Goal: Information Seeking & Learning: Learn about a topic

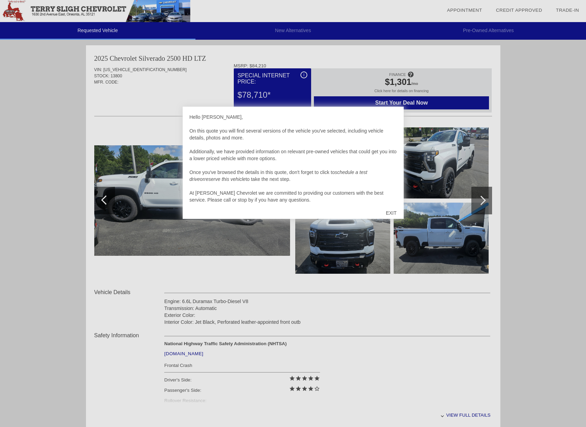
click at [389, 211] on div "EXIT" at bounding box center [391, 213] width 25 height 21
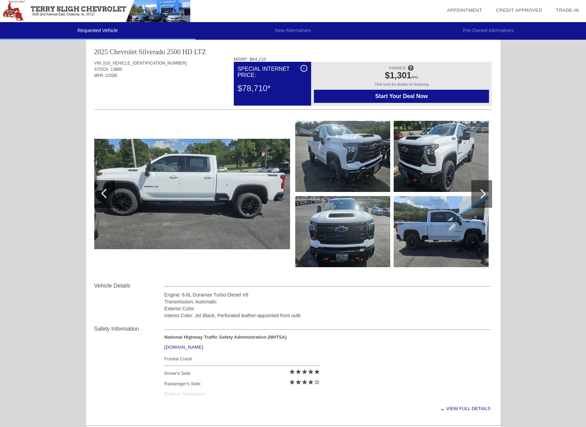
scroll to position [7, 0]
click at [482, 197] on div at bounding box center [481, 194] width 21 height 28
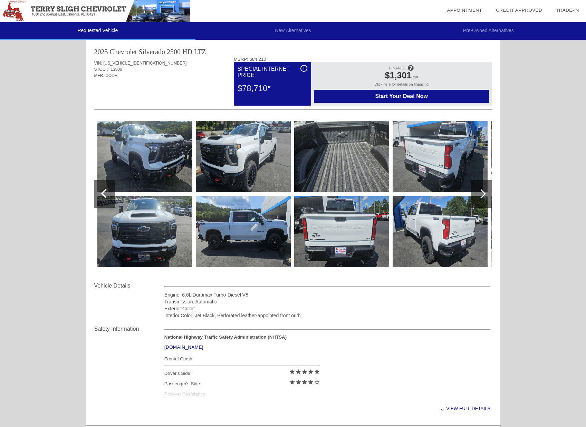
click at [115, 154] on img at bounding box center [144, 156] width 95 height 71
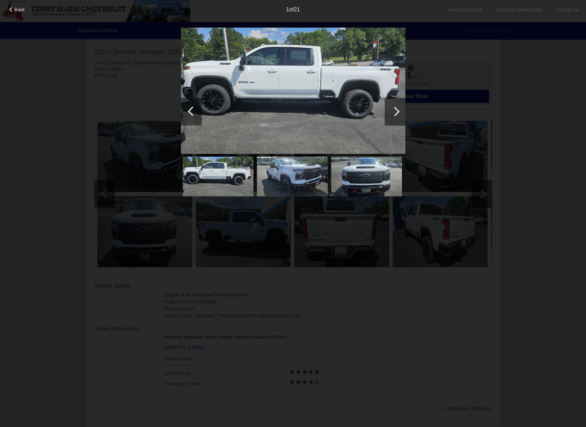
click at [396, 111] on div at bounding box center [394, 111] width 9 height 9
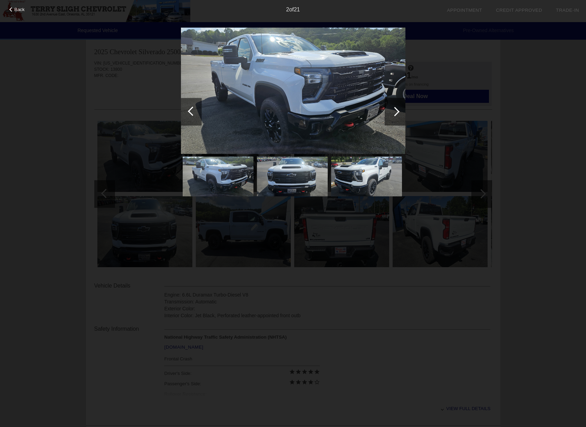
click at [396, 111] on div at bounding box center [394, 111] width 9 height 9
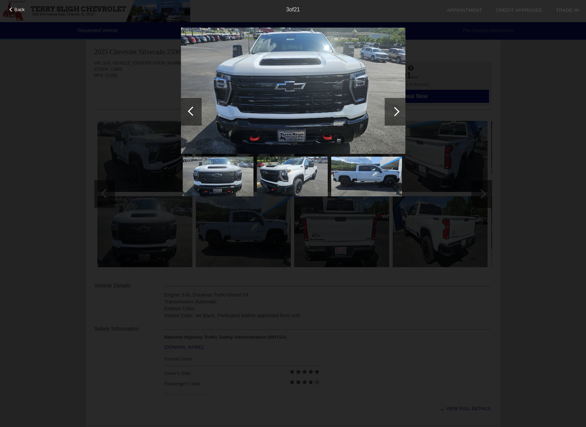
click at [396, 112] on div at bounding box center [394, 111] width 9 height 9
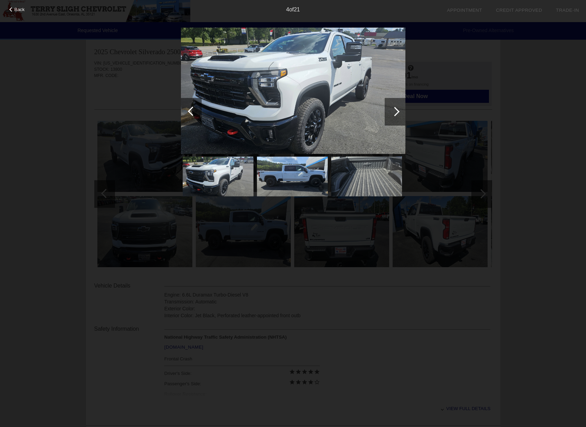
click at [396, 112] on div at bounding box center [394, 111] width 9 height 9
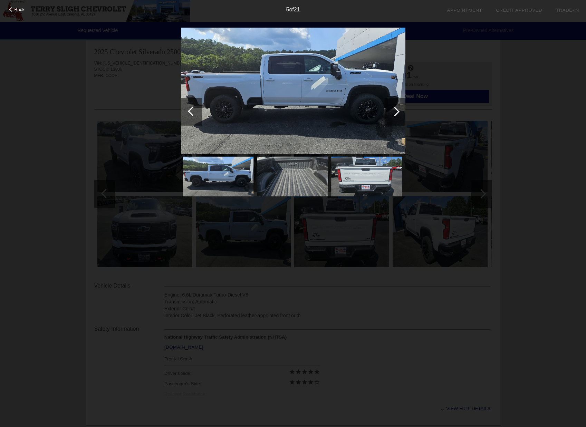
click at [396, 112] on div at bounding box center [394, 111] width 9 height 9
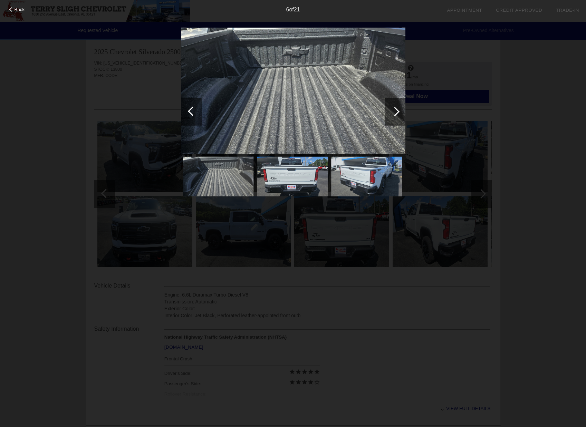
click at [396, 112] on div at bounding box center [394, 111] width 9 height 9
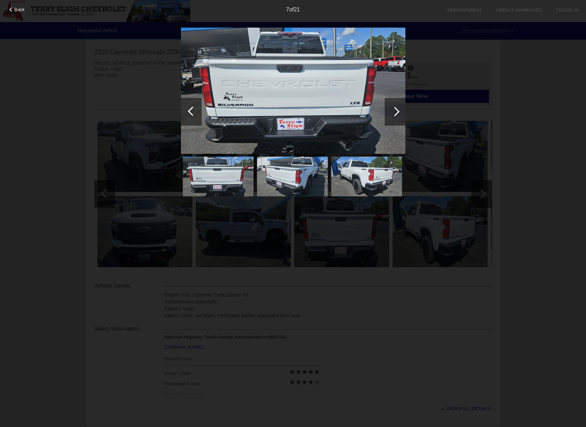
click at [396, 112] on div at bounding box center [394, 111] width 9 height 9
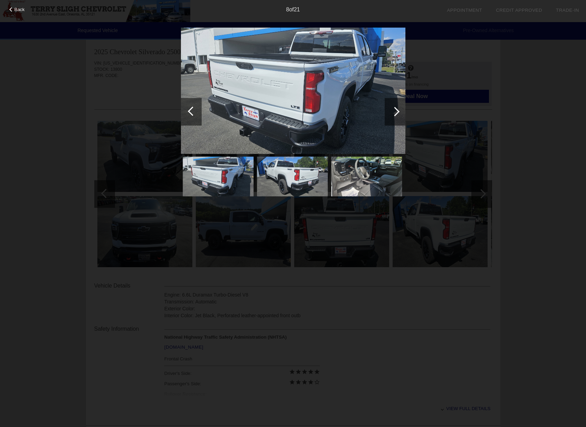
click at [396, 112] on div at bounding box center [394, 111] width 9 height 9
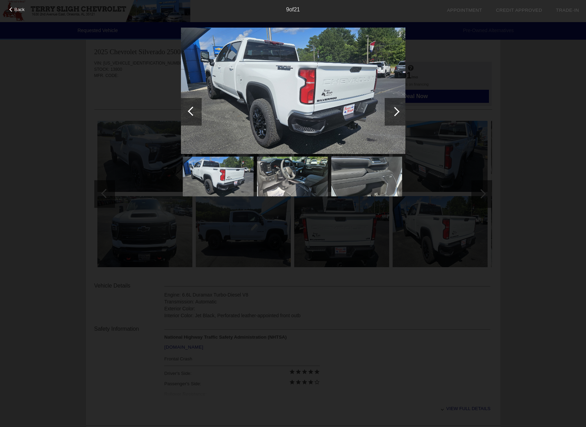
click at [396, 112] on div at bounding box center [394, 111] width 9 height 9
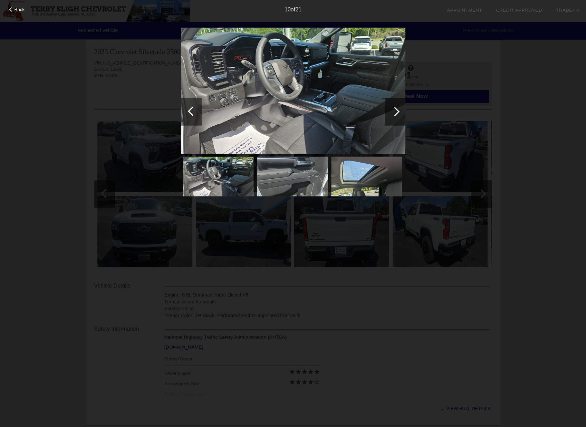
click at [396, 112] on div at bounding box center [394, 111] width 9 height 9
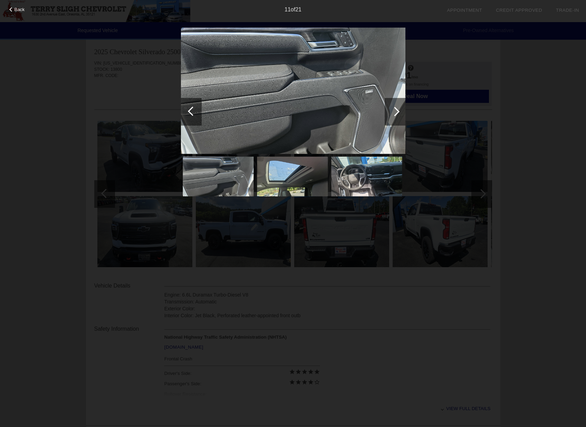
click at [396, 112] on div at bounding box center [394, 111] width 9 height 9
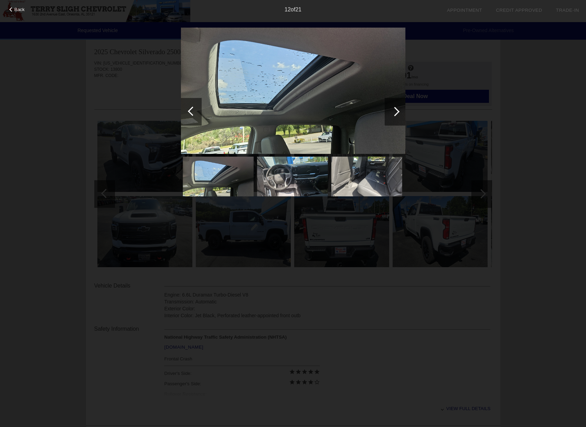
click at [396, 112] on div at bounding box center [394, 111] width 9 height 9
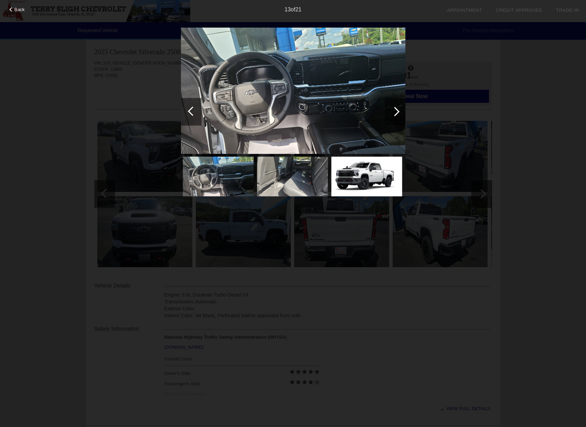
scroll to position [2, 0]
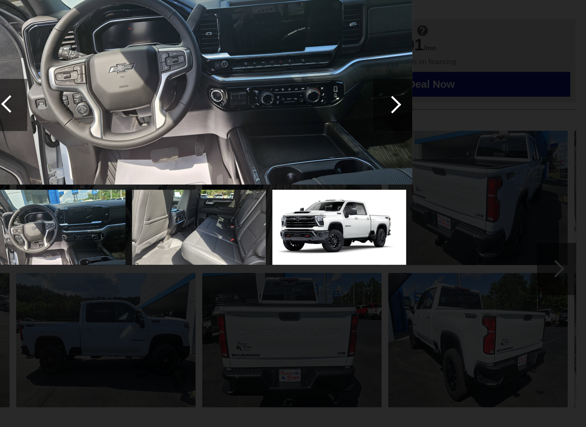
click at [390, 107] on div at bounding box center [394, 111] width 9 height 9
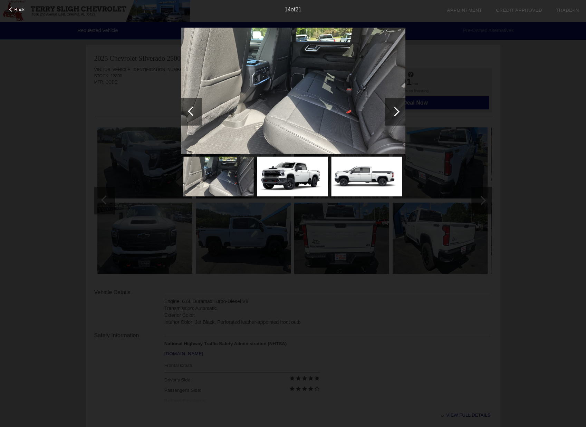
scroll to position [0, 0]
click at [396, 111] on div at bounding box center [394, 111] width 9 height 9
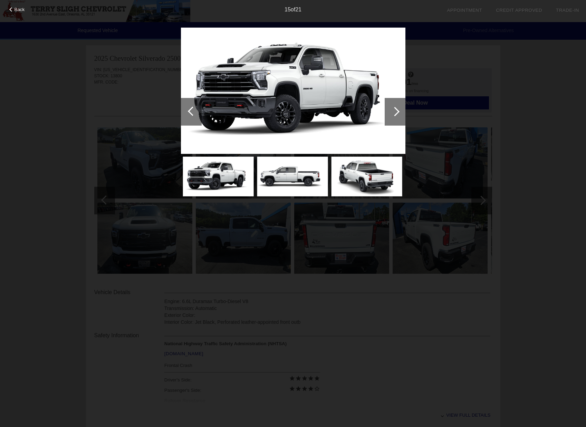
click at [396, 111] on div at bounding box center [394, 111] width 9 height 9
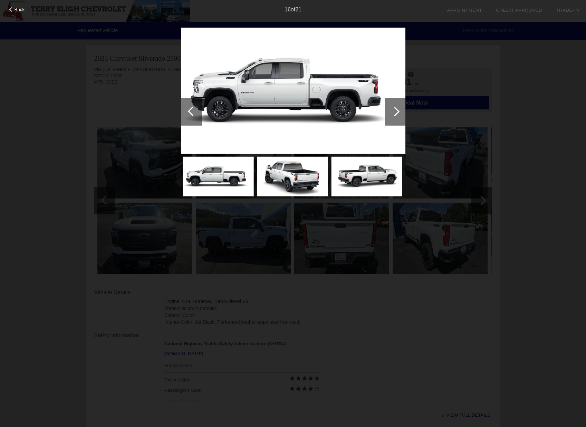
click at [396, 111] on div at bounding box center [394, 111] width 9 height 9
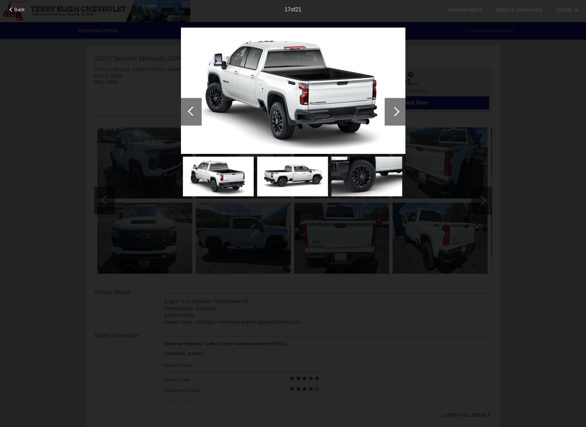
click at [396, 111] on div at bounding box center [394, 111] width 9 height 9
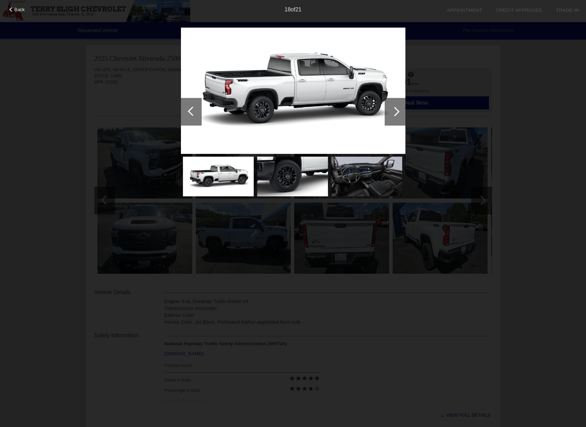
click at [470, 182] on div "Back 18 of 21" at bounding box center [293, 213] width 586 height 427
click at [191, 114] on div at bounding box center [192, 110] width 9 height 9
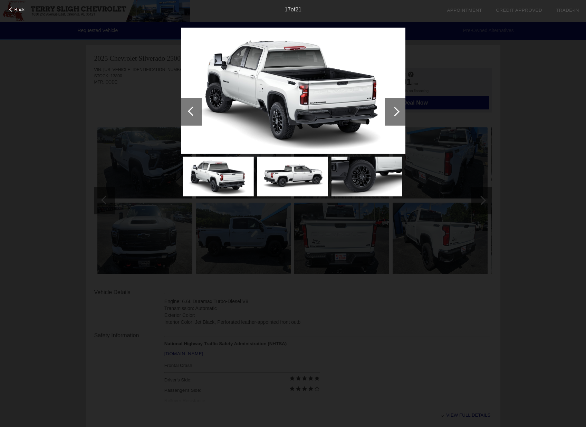
click at [191, 114] on div at bounding box center [192, 110] width 9 height 9
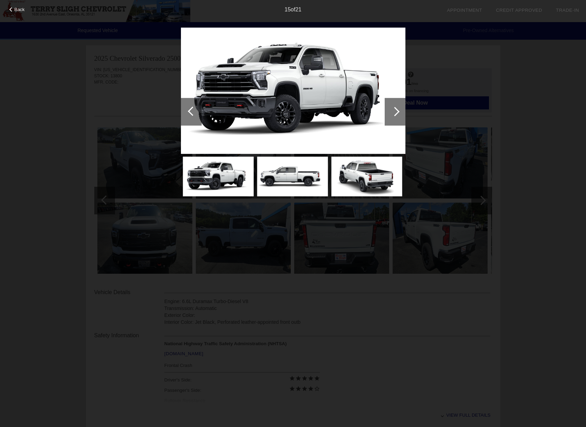
click at [191, 114] on div at bounding box center [192, 110] width 9 height 9
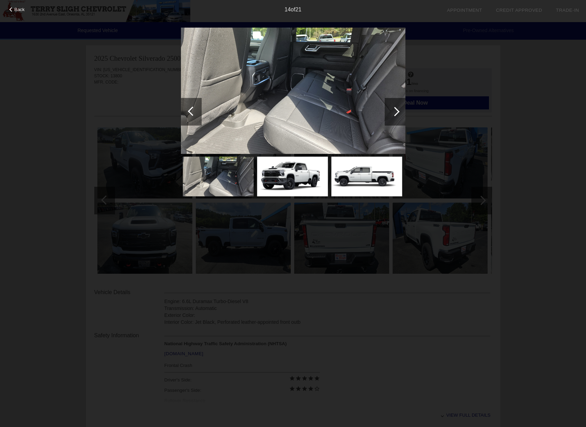
click at [191, 114] on div at bounding box center [192, 110] width 9 height 9
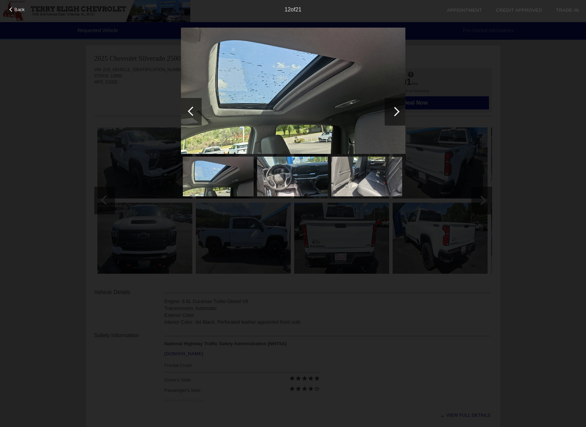
click at [191, 114] on div at bounding box center [192, 110] width 9 height 9
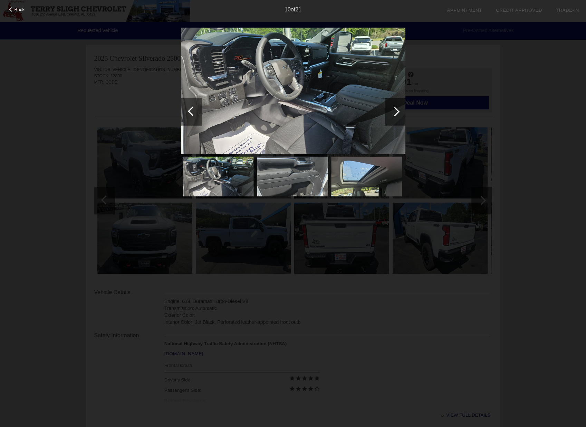
click at [192, 114] on div at bounding box center [192, 110] width 9 height 9
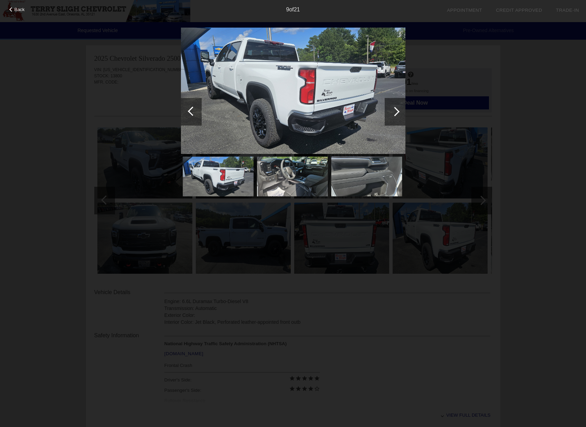
click at [192, 114] on div at bounding box center [192, 110] width 9 height 9
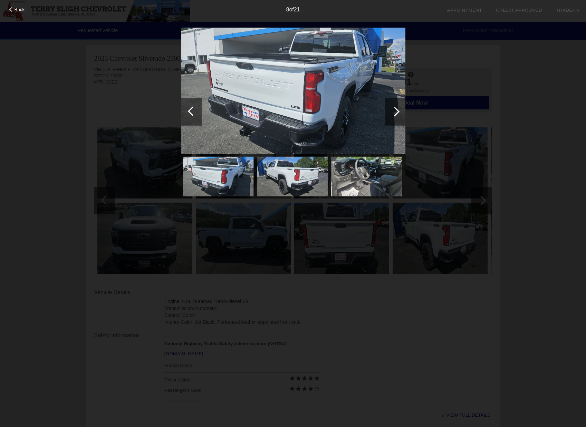
click at [192, 114] on div at bounding box center [192, 110] width 9 height 9
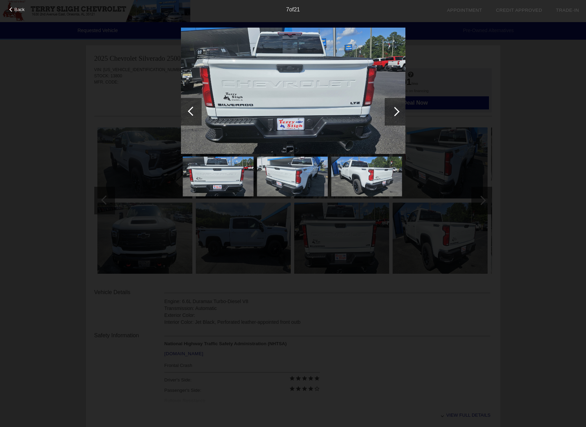
click at [192, 114] on div at bounding box center [192, 110] width 9 height 9
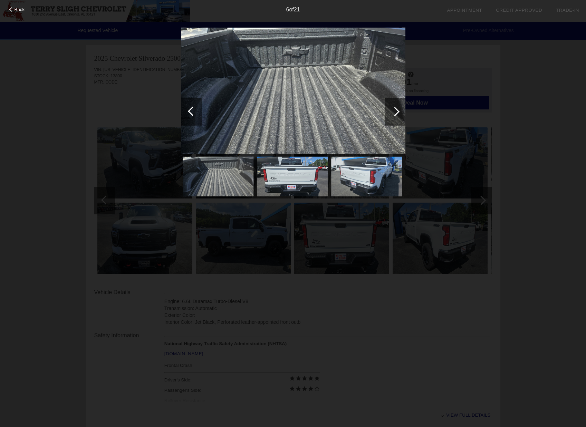
click at [192, 114] on div at bounding box center [192, 110] width 9 height 9
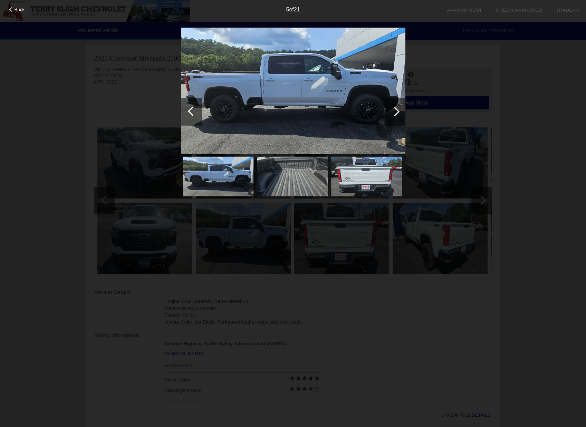
click at [192, 114] on div at bounding box center [192, 110] width 9 height 9
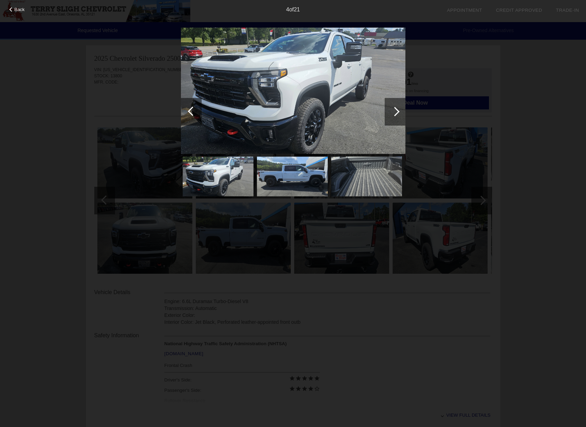
click at [192, 114] on div at bounding box center [192, 110] width 9 height 9
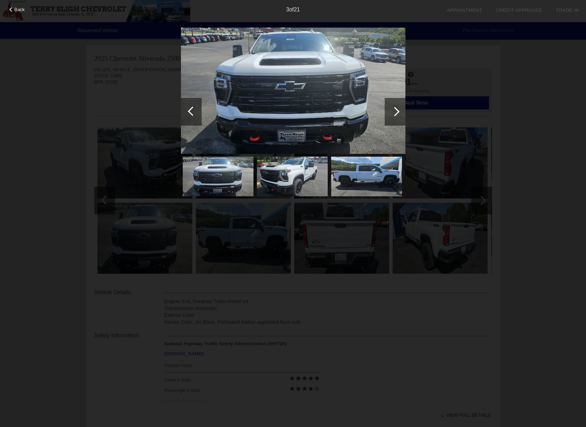
click at [192, 114] on div at bounding box center [192, 110] width 9 height 9
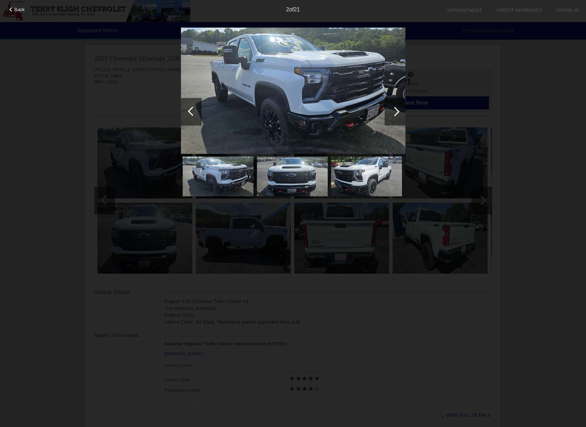
click at [192, 114] on div at bounding box center [192, 110] width 9 height 9
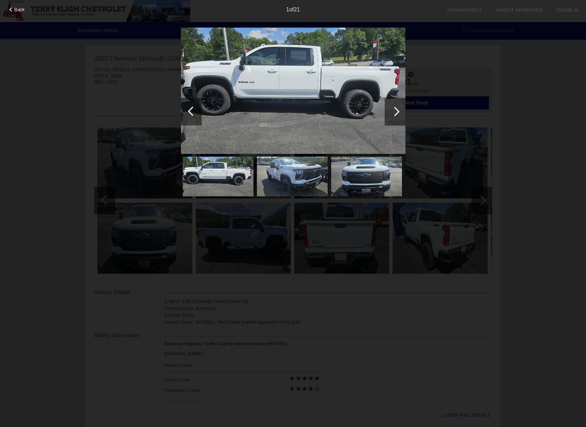
click at [192, 114] on div at bounding box center [192, 110] width 9 height 9
click at [396, 100] on div at bounding box center [394, 112] width 21 height 28
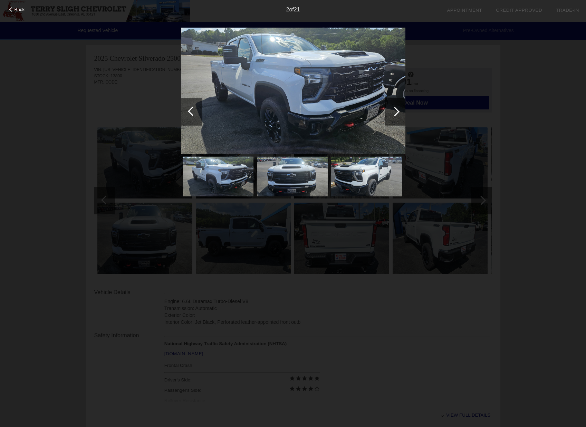
click at [396, 100] on div at bounding box center [394, 112] width 21 height 28
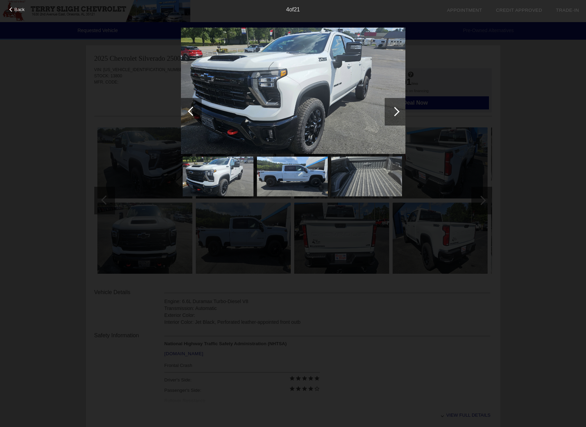
click at [396, 100] on div at bounding box center [394, 112] width 21 height 28
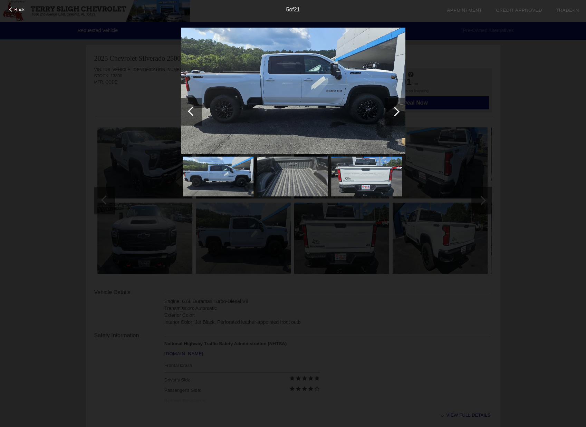
click at [396, 100] on div at bounding box center [394, 112] width 21 height 28
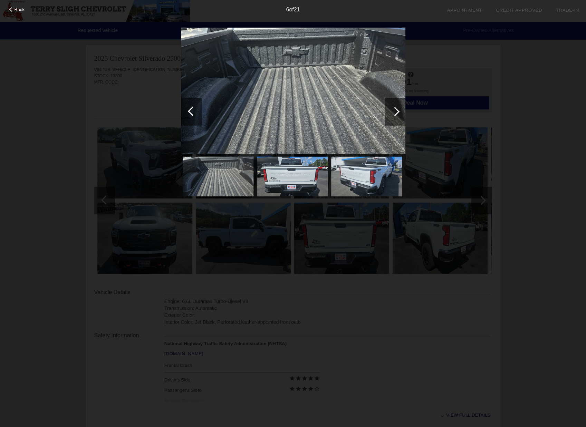
click at [396, 100] on div at bounding box center [394, 112] width 21 height 28
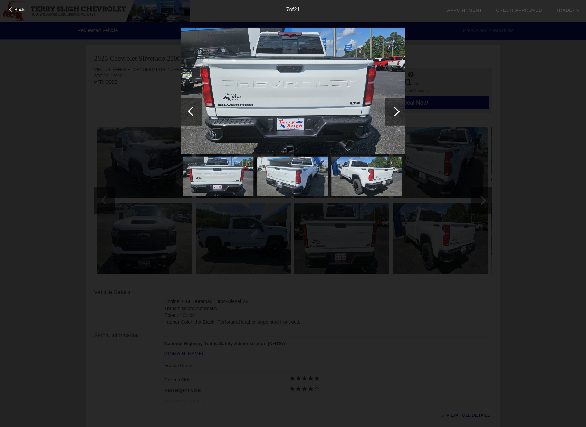
click at [396, 100] on div at bounding box center [394, 112] width 21 height 28
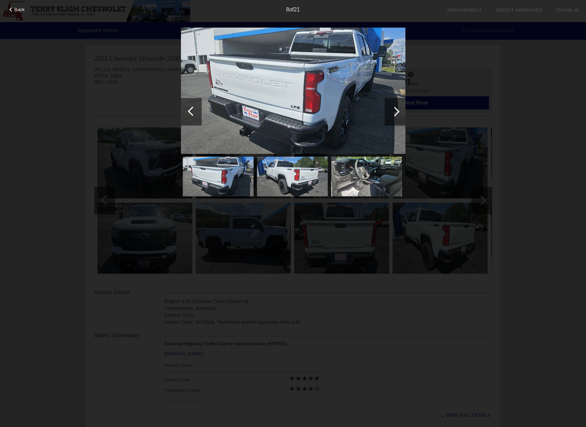
click at [396, 100] on div at bounding box center [394, 112] width 21 height 28
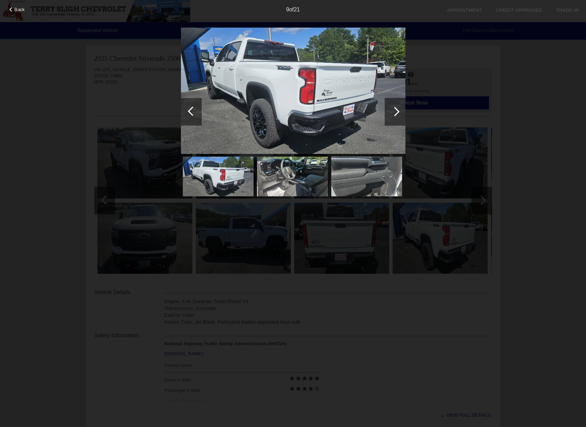
click at [396, 100] on div at bounding box center [394, 112] width 21 height 28
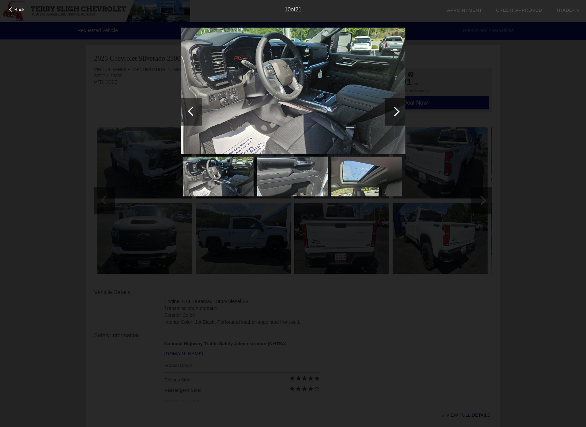
click at [321, 59] on img at bounding box center [293, 90] width 224 height 126
click at [14, 9] on span "Back" at bounding box center [19, 9] width 10 height 5
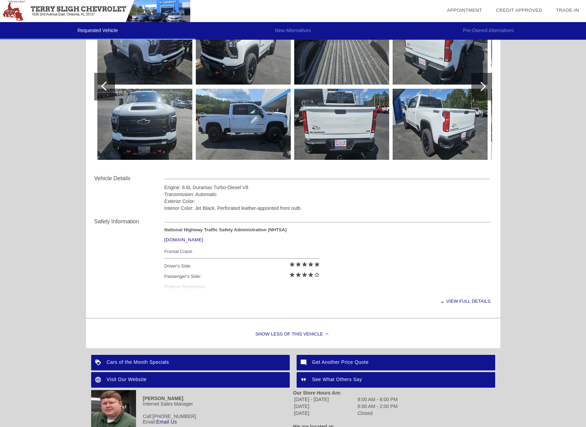
scroll to position [119, 0]
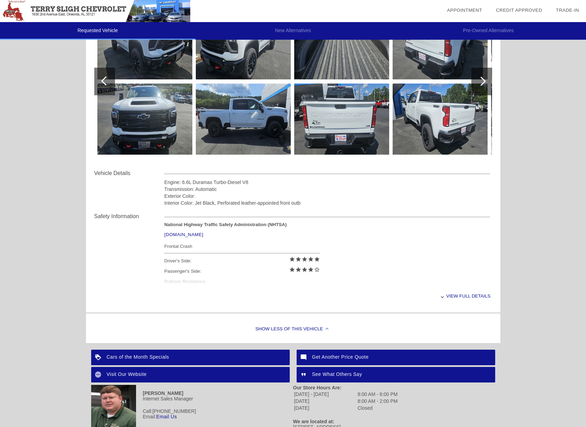
click at [455, 294] on div "View full details" at bounding box center [327, 295] width 326 height 17
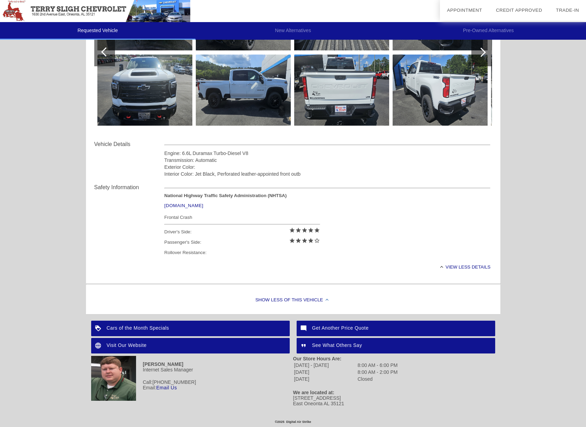
scroll to position [148, 0]
click at [112, 344] on div "Visit Our Website" at bounding box center [190, 346] width 198 height 16
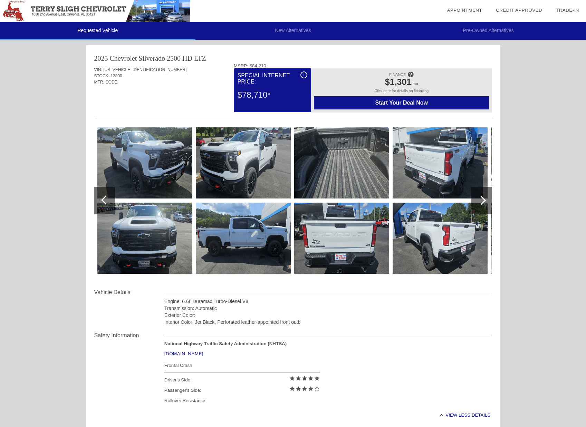
scroll to position [0, 0]
